Goal: Transaction & Acquisition: Purchase product/service

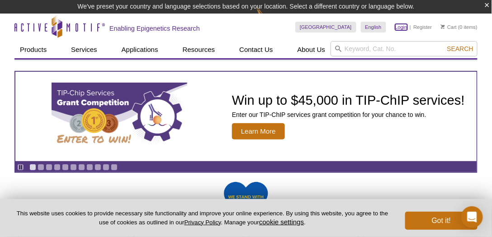
click at [400, 28] on link "Login" at bounding box center [401, 27] width 12 height 6
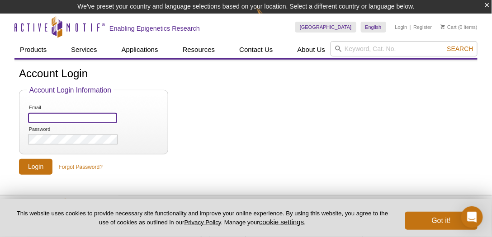
click at [37, 117] on input "Email" at bounding box center [72, 118] width 89 height 10
type input "[EMAIL_ADDRESS][DOMAIN_NAME]"
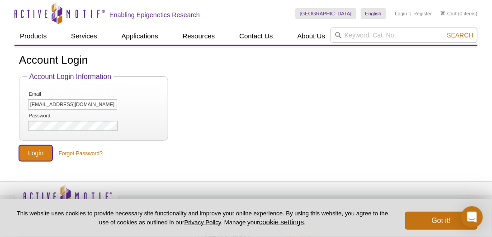
click at [38, 152] on input "Login" at bounding box center [35, 154] width 33 height 16
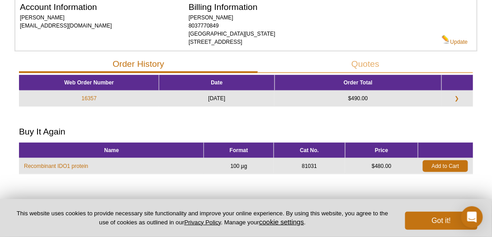
scroll to position [129, 0]
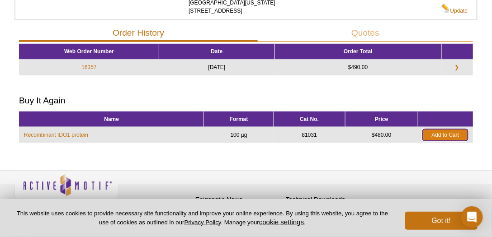
click at [441, 134] on link "Add to Cart" at bounding box center [445, 135] width 45 height 12
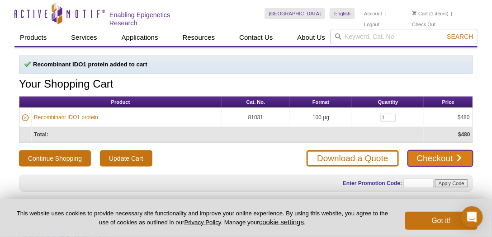
click at [444, 153] on link "Checkout" at bounding box center [440, 159] width 65 height 16
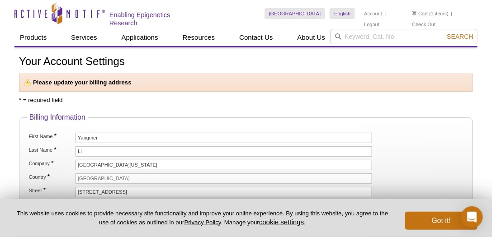
scroll to position [52, 0]
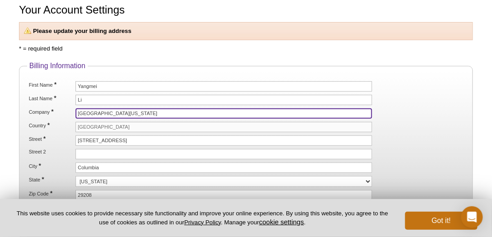
drag, startPoint x: 151, startPoint y: 112, endPoint x: 57, endPoint y: 109, distance: 94.1
click at [57, 109] on li "Company * University of South Carolina" at bounding box center [246, 114] width 436 height 10
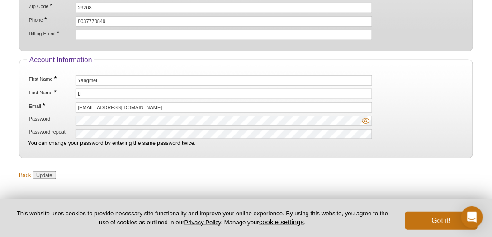
scroll to position [273, 0]
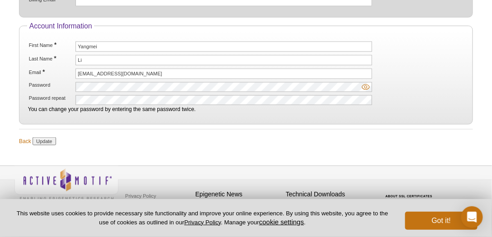
type input "PromiLead LLC"
click at [42, 137] on input "Update" at bounding box center [44, 141] width 23 height 8
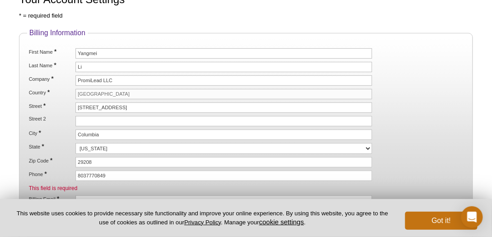
scroll to position [103, 0]
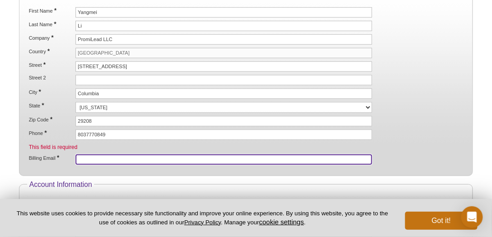
click at [92, 156] on input "Billing Email *" at bounding box center [224, 160] width 297 height 10
type input "[EMAIL_ADDRESS][DOMAIN_NAME]"
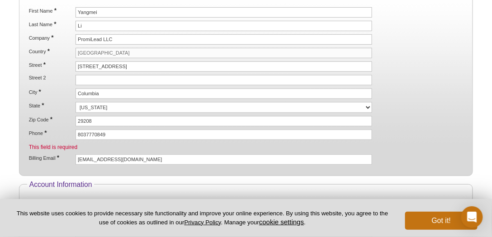
click at [460, 118] on li "Zip Code * 29208" at bounding box center [246, 121] width 436 height 10
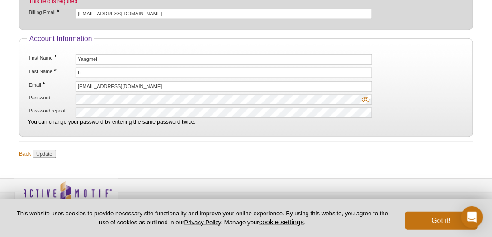
scroll to position [258, 0]
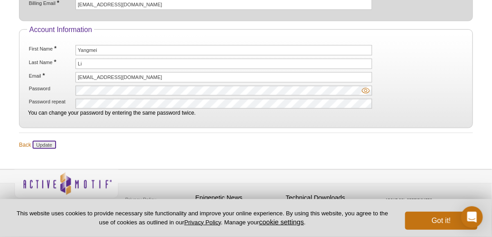
click at [44, 141] on input "Update" at bounding box center [44, 145] width 23 height 8
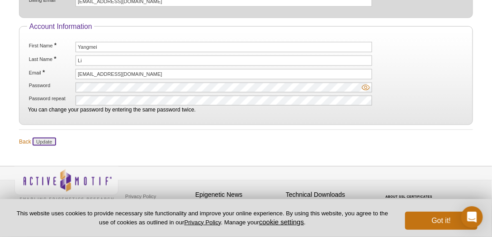
scroll to position [262, 0]
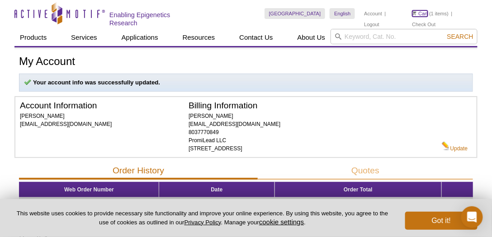
click at [424, 13] on link "Cart" at bounding box center [420, 13] width 16 height 6
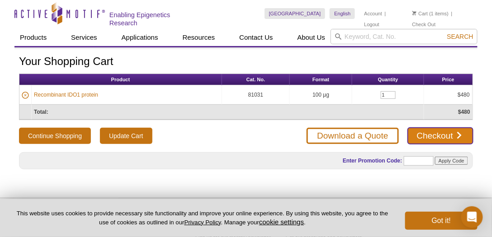
click at [438, 133] on link "Checkout" at bounding box center [440, 136] width 65 height 16
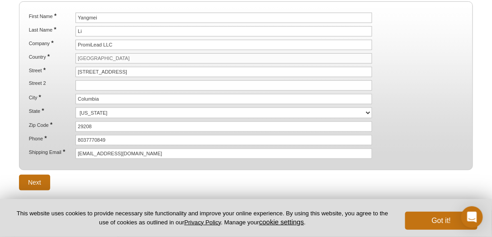
scroll to position [187, 0]
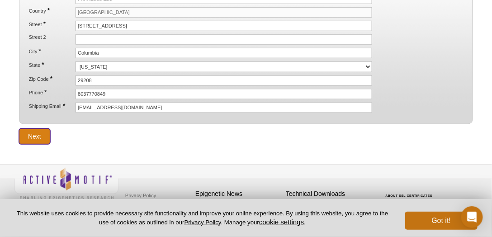
click at [27, 129] on input "Next" at bounding box center [34, 137] width 31 height 16
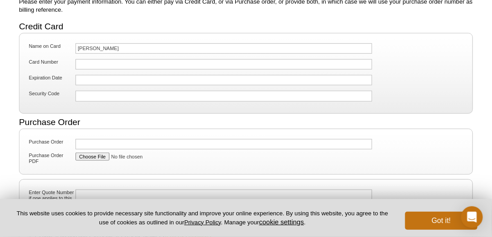
scroll to position [52, 0]
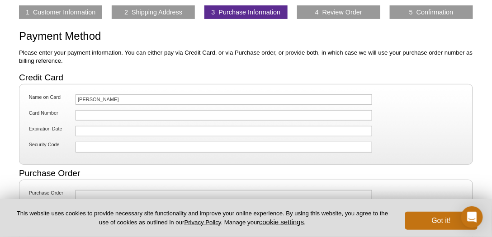
click at [87, 142] on div at bounding box center [224, 147] width 297 height 10
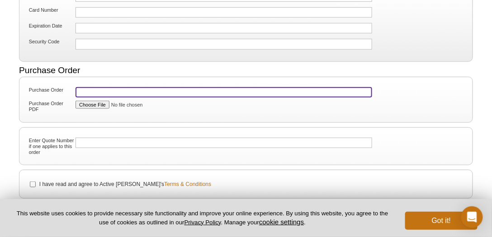
click at [94, 89] on input "Purchase Order" at bounding box center [224, 92] width 297 height 10
type input "09082025PL"
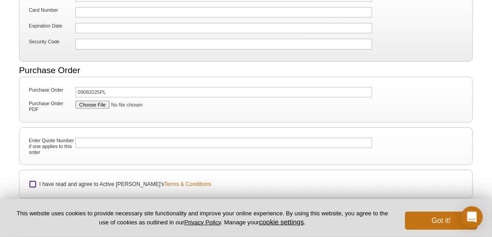
click at [33, 182] on input "I have read and agree to Active Motif's Terms & Conditions" at bounding box center [33, 185] width 6 height 6
checkbox input "true"
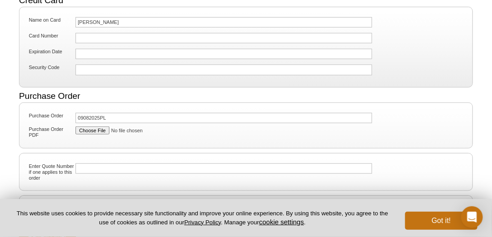
scroll to position [231, 0]
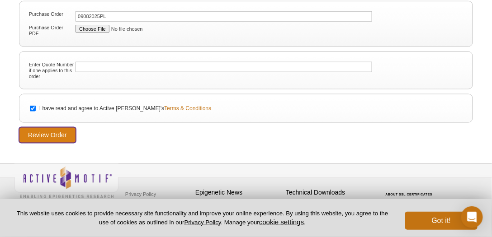
click at [44, 130] on input "Review Order" at bounding box center [47, 135] width 57 height 16
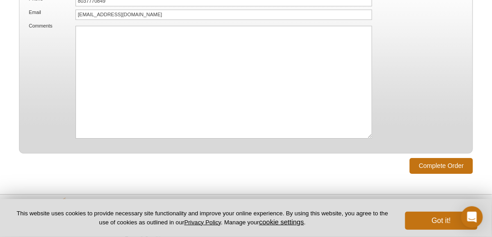
scroll to position [707, 0]
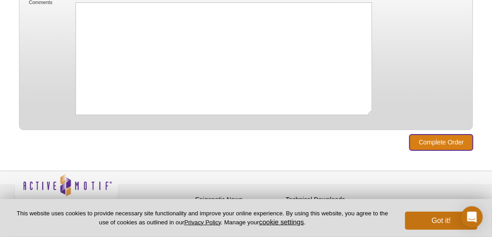
click at [435, 135] on input "Complete Order" at bounding box center [441, 143] width 63 height 16
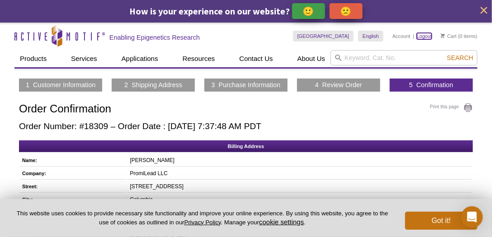
click at [427, 38] on link "Logout" at bounding box center [424, 36] width 15 height 6
